Goal: Information Seeking & Learning: Understand process/instructions

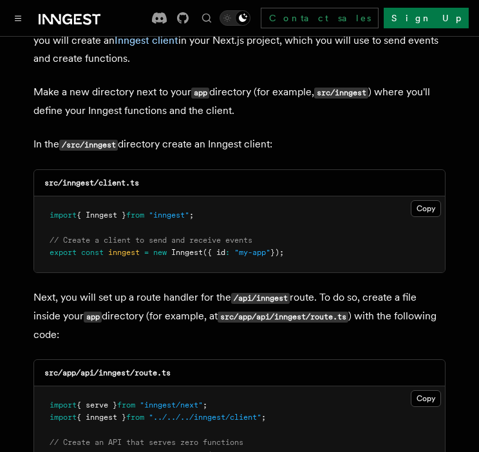
scroll to position [1591, 0]
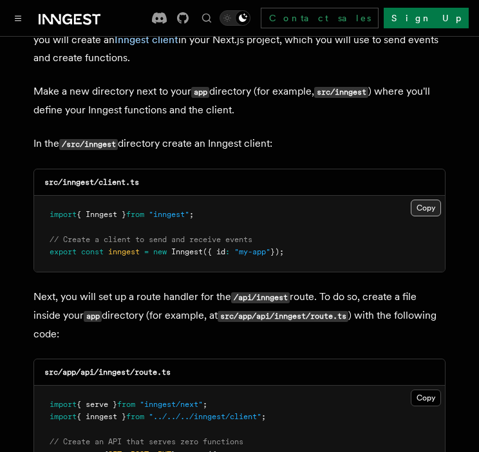
click at [421, 200] on button "Copy Copied" at bounding box center [426, 208] width 30 height 17
click at [396, 135] on p "In the /src/inngest directory create an Inngest client:" at bounding box center [239, 144] width 412 height 19
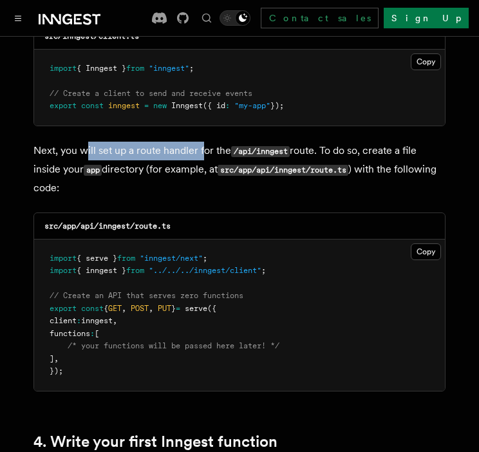
drag, startPoint x: 88, startPoint y: 114, endPoint x: 204, endPoint y: 113, distance: 115.3
click at [204, 142] on p "Next, you will set up a route handler for the /api/inngest route. To do so, cre…" at bounding box center [239, 169] width 412 height 55
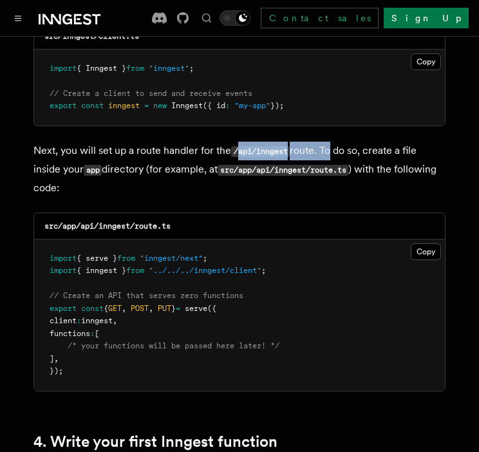
drag, startPoint x: 204, startPoint y: 113, endPoint x: 330, endPoint y: 122, distance: 126.6
click at [330, 142] on p "Next, you will set up a route handler for the /api/inngest route. To do so, cre…" at bounding box center [239, 169] width 412 height 55
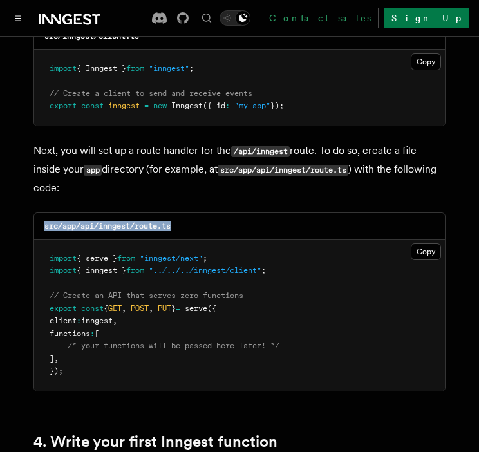
drag, startPoint x: 330, startPoint y: 122, endPoint x: 184, endPoint y: 162, distance: 150.9
drag, startPoint x: 184, startPoint y: 162, endPoint x: 83, endPoint y: 150, distance: 101.9
click at [83, 150] on p "Next, you will set up a route handler for the /api/inngest route. To do so, cre…" at bounding box center [239, 169] width 412 height 55
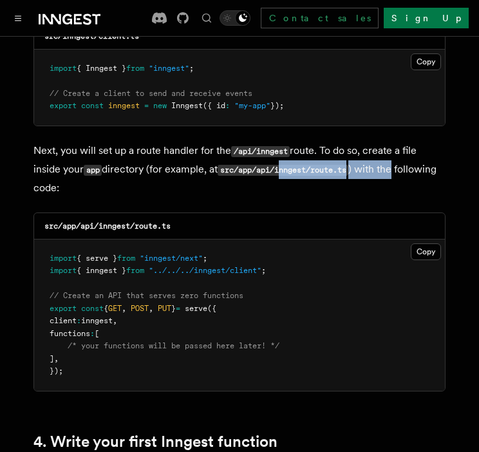
drag, startPoint x: 286, startPoint y: 137, endPoint x: 400, endPoint y: 135, distance: 114.0
click at [400, 142] on p "Next, you will set up a route handler for the /api/inngest route. To do so, cre…" at bounding box center [239, 169] width 412 height 55
drag, startPoint x: 400, startPoint y: 135, endPoint x: 238, endPoint y: 171, distance: 166.3
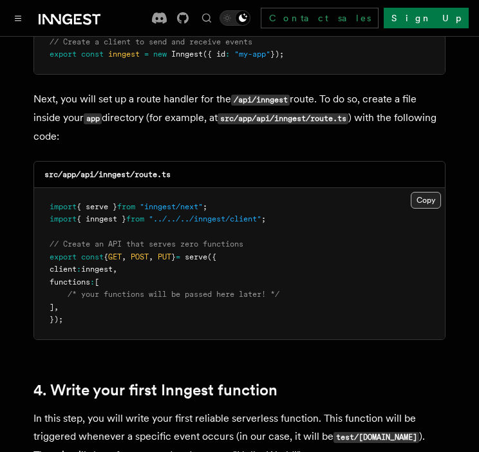
click at [422, 192] on button "Copy Copied" at bounding box center [426, 200] width 30 height 17
click at [315, 188] on pre "import { serve } from "inngest/next" ; import { inngest } from "../../../innges…" at bounding box center [239, 263] width 411 height 151
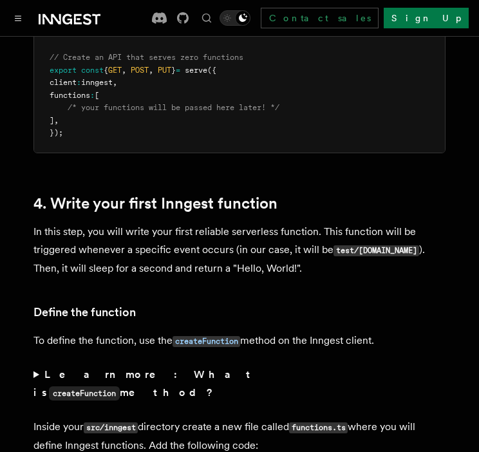
scroll to position [1977, 0]
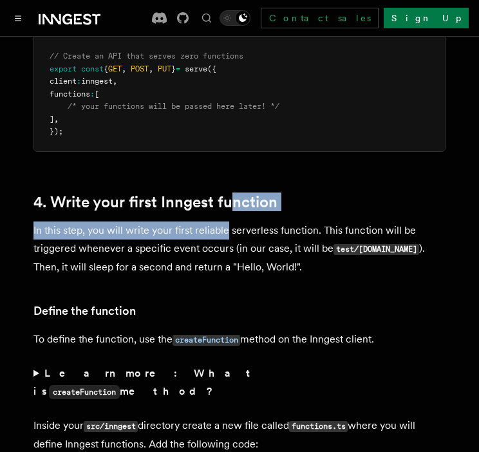
drag, startPoint x: 228, startPoint y: 201, endPoint x: 234, endPoint y: 133, distance: 68.5
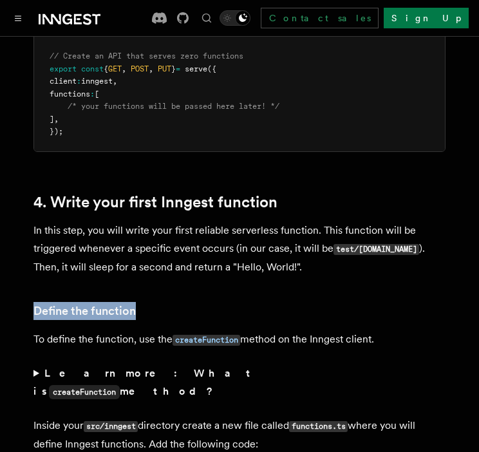
drag, startPoint x: 234, startPoint y: 133, endPoint x: 296, endPoint y: 242, distance: 125.2
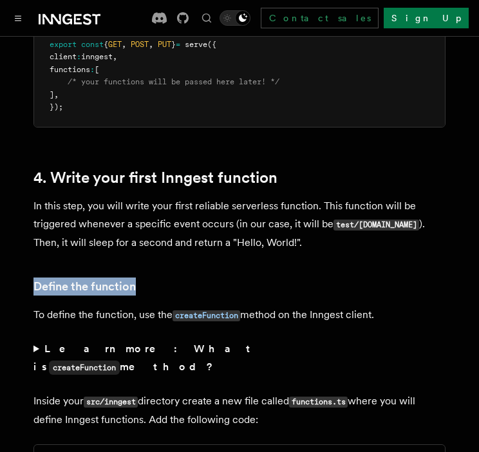
click at [46, 169] on link "4. Write your first Inngest function" at bounding box center [155, 178] width 244 height 18
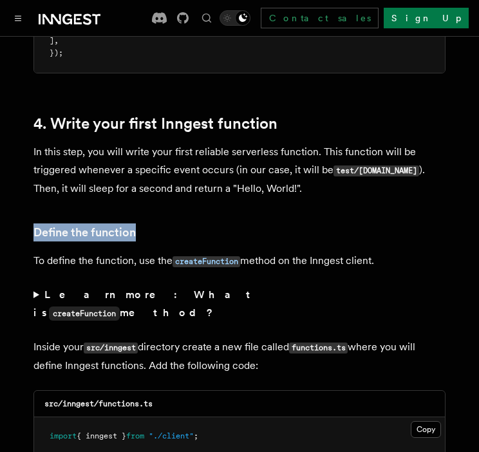
scroll to position [2057, 0]
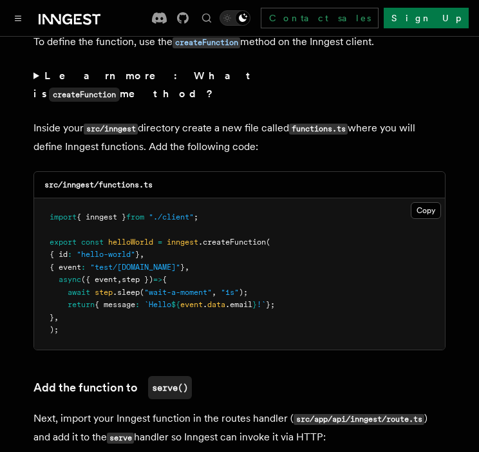
scroll to position [2275, 0]
click at [423, 202] on button "Copy Copied" at bounding box center [426, 210] width 30 height 17
